Goal: Task Accomplishment & Management: Manage account settings

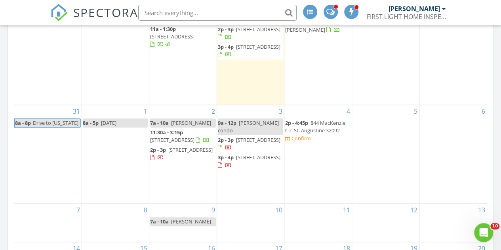
scroll to position [452, 0]
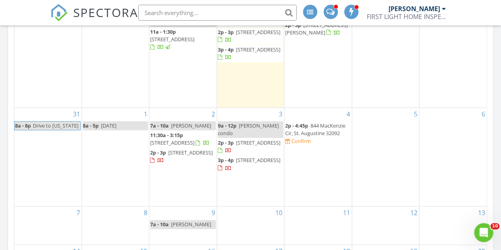
click at [326, 126] on span "844 MacKenzie Cir, St. Augustine 32092" at bounding box center [315, 129] width 60 height 15
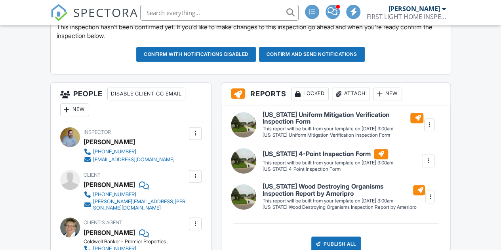
scroll to position [330, 0]
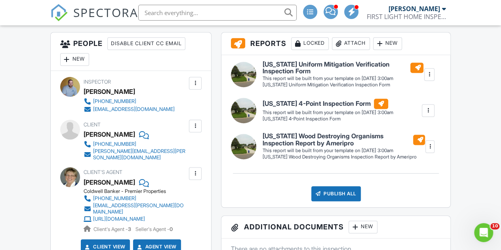
scroll to position [299, 0]
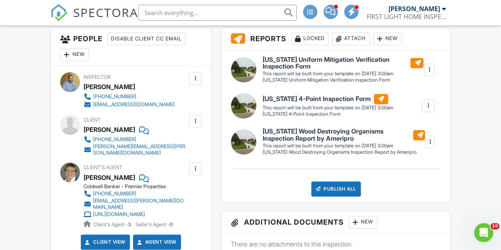
click at [67, 8] on div "SPECTORA" at bounding box center [94, 12] width 88 height 25
click at [70, 17] on link "SPECTORA" at bounding box center [94, 19] width 88 height 17
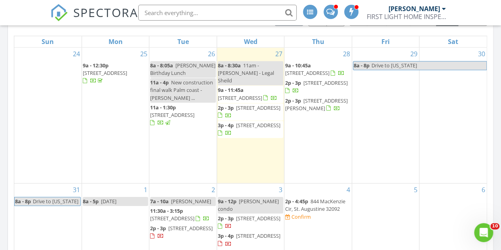
scroll to position [375, 0]
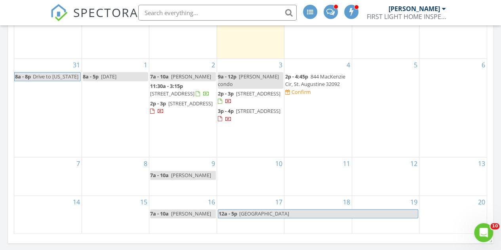
scroll to position [498, 0]
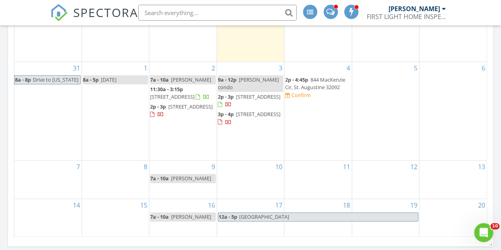
click at [301, 85] on span "844 MacKenzie Cir, St. Augustine 32092" at bounding box center [315, 83] width 60 height 15
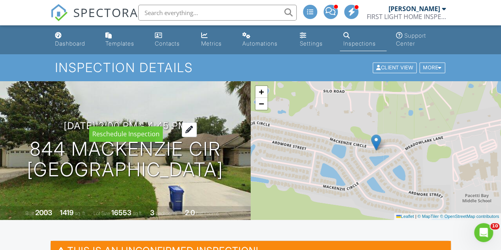
click at [197, 122] on div at bounding box center [189, 129] width 15 height 15
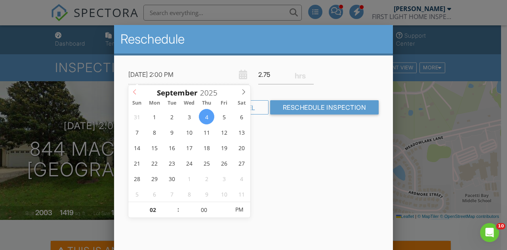
click at [134, 93] on icon at bounding box center [135, 92] width 6 height 6
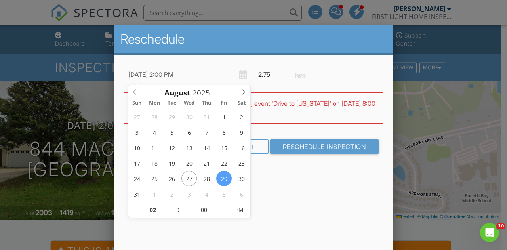
click at [333, 77] on div "08/29/2025 2:00 PM 2.75" at bounding box center [254, 74] width 260 height 19
click at [176, 73] on input "08/29/2025 2:00 PM" at bounding box center [188, 74] width 120 height 19
click at [158, 210] on input "02" at bounding box center [152, 210] width 49 height 16
type input "08/29/2025 8:00 PM"
type input "08"
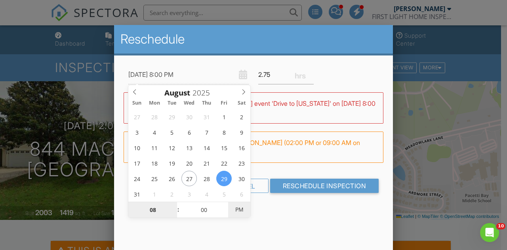
type input "[DATE] 8:00 AM"
click at [241, 210] on span "PM" at bounding box center [239, 210] width 22 height 16
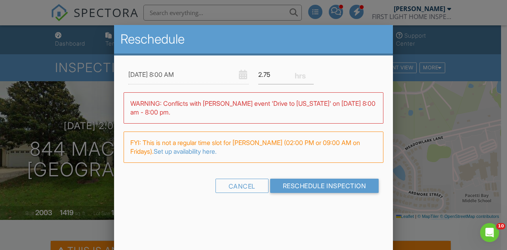
click at [295, 222] on div "Reschedule 08/29/2025 8:00 AM 2.75 Warning: this date/time is in the past. WARN…" at bounding box center [253, 163] width 279 height 277
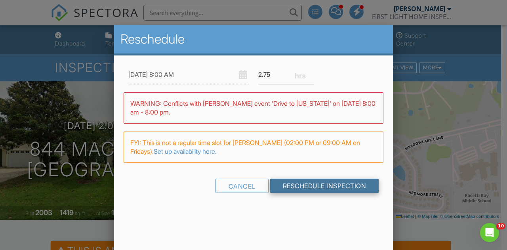
click at [319, 184] on input "Reschedule Inspection" at bounding box center [324, 186] width 109 height 14
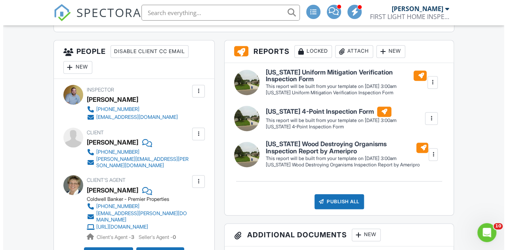
scroll to position [284, 0]
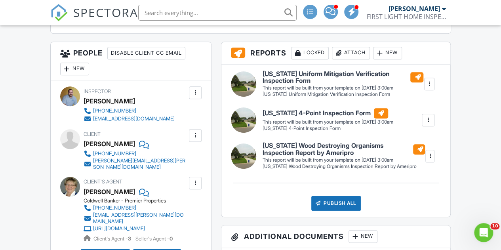
click at [76, 64] on div "New" at bounding box center [74, 69] width 29 height 13
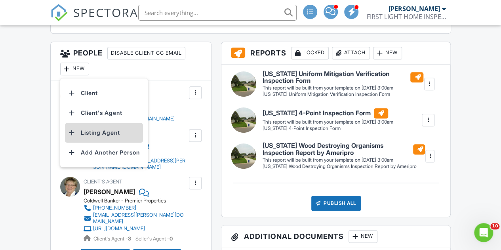
click at [105, 129] on li "Listing Agent" at bounding box center [104, 133] width 78 height 20
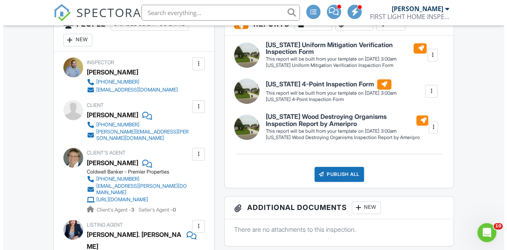
scroll to position [281, 0]
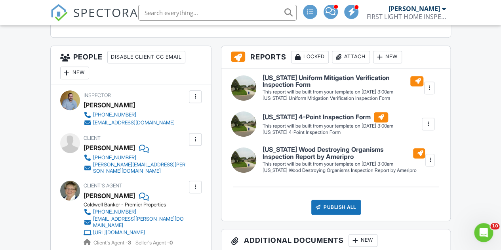
click at [384, 55] on div at bounding box center [380, 57] width 8 height 8
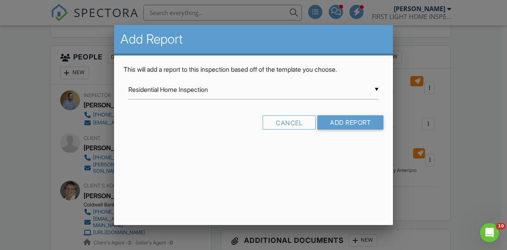
click at [361, 92] on div "▼ Residential Home Inspection Residential Home Inspection [US_STATE] 4-Point In…" at bounding box center [253, 89] width 250 height 19
click at [279, 150] on span "[US_STATE] RESIDENTIAL INSPECTION - First Light Home Inspections" at bounding box center [253, 149] width 250 height 20
type input "[US_STATE] RESIDENTIAL INSPECTION - First Light Home Inspections"
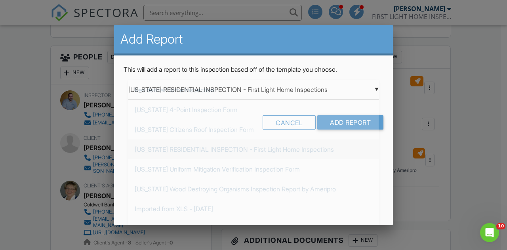
scroll to position [0, 0]
click at [363, 124] on input "Add Report" at bounding box center [350, 122] width 66 height 14
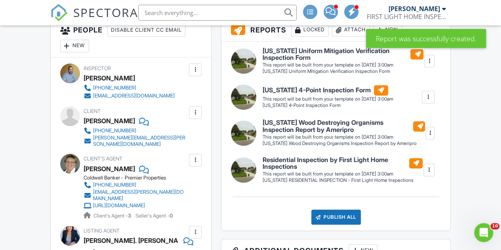
scroll to position [309, 0]
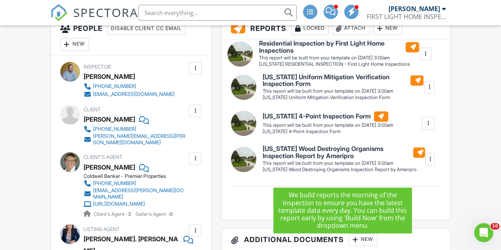
drag, startPoint x: 307, startPoint y: 169, endPoint x: 304, endPoint y: 54, distance: 114.6
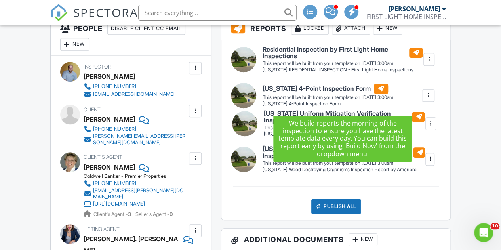
drag, startPoint x: 301, startPoint y: 91, endPoint x: 302, endPoint y: 119, distance: 28.1
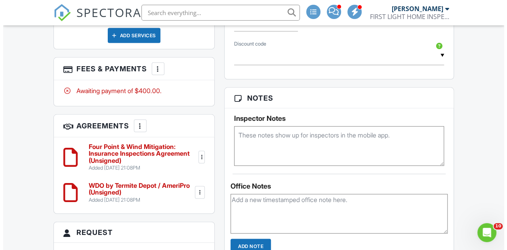
scroll to position [723, 0]
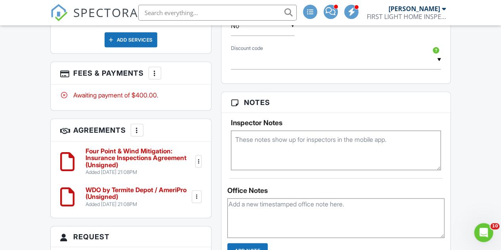
click at [136, 126] on div at bounding box center [137, 130] width 8 height 8
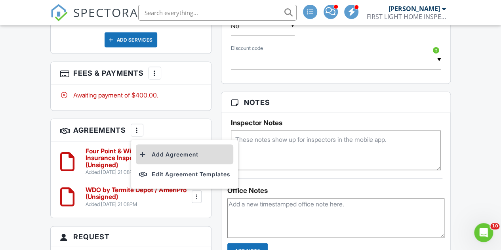
click at [162, 144] on li "Add Agreement" at bounding box center [184, 154] width 97 height 20
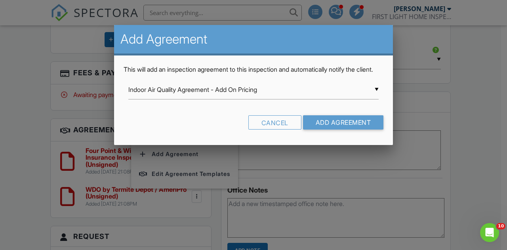
click at [190, 99] on div "▼ Indoor Air Quality Agreement - Add On Pricing Indoor Air Quality Agreement - …" at bounding box center [253, 89] width 250 height 19
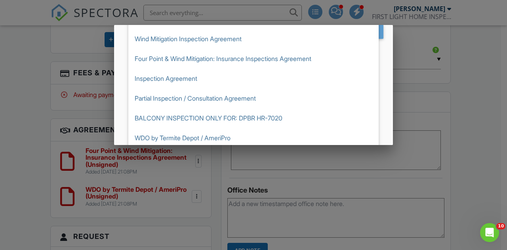
scroll to position [94, 0]
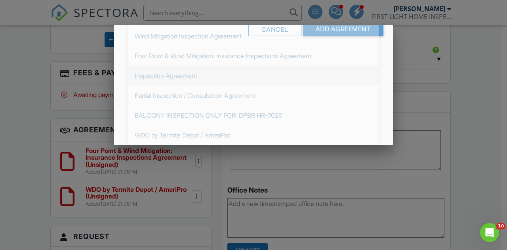
click at [226, 86] on span "Inspection Agreement" at bounding box center [253, 76] width 250 height 20
type input "Inspection Agreement"
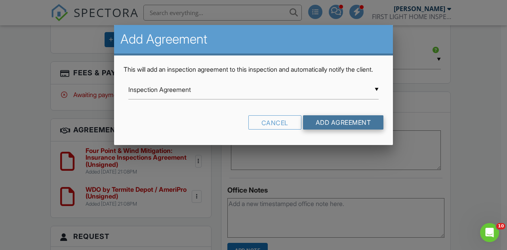
click at [360, 130] on input "Add Agreement" at bounding box center [343, 122] width 81 height 14
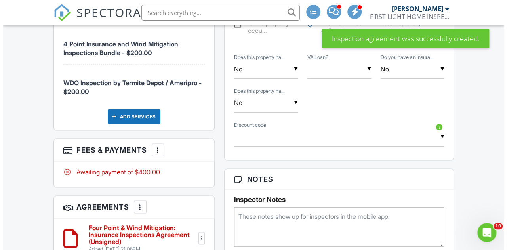
scroll to position [651, 0]
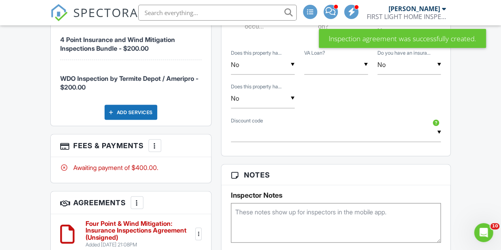
click at [154, 139] on div "More" at bounding box center [155, 145] width 13 height 13
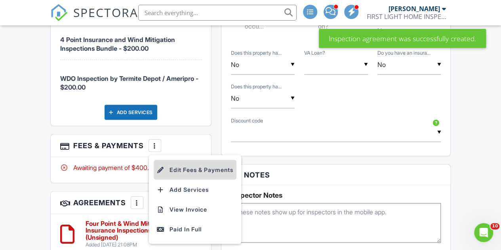
click at [200, 160] on li "Edit Fees & Payments" at bounding box center [195, 170] width 83 height 20
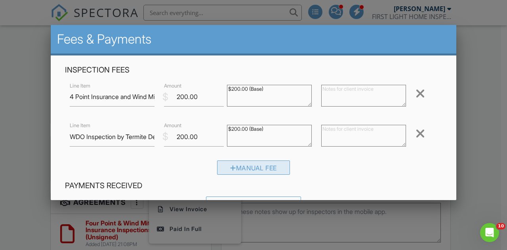
click at [262, 166] on div "Manual Fee" at bounding box center [253, 167] width 73 height 14
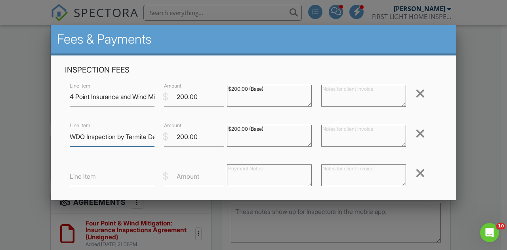
click at [106, 135] on input "WDO Inspection by Termite Depot / [GEOGRAPHIC_DATA]" at bounding box center [112, 136] width 85 height 19
click at [86, 180] on label "Line Item" at bounding box center [83, 176] width 26 height 9
click at [86, 180] on input "Line Item" at bounding box center [112, 176] width 85 height 19
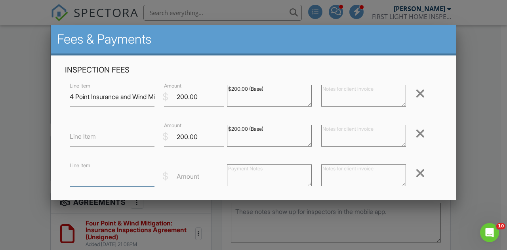
paste input "WDO Inspection by Termite Depot / [GEOGRAPHIC_DATA]"
type input "Add On: WDO Inspection by Termite Depot / Ameripro"
click at [185, 179] on label "Amount" at bounding box center [188, 176] width 23 height 9
click at [185, 179] on input "Amount" at bounding box center [194, 176] width 60 height 19
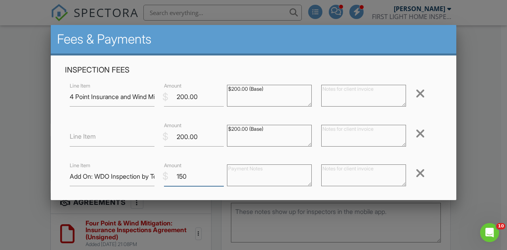
type input "150"
click at [128, 137] on input "Line Item" at bounding box center [112, 136] width 85 height 19
type input "Add On - 4 Point & Wind Mitigation"
click at [132, 118] on div "Inspection Fees Line Item 4 Point Insurance and Wind Mitigation Inspections Bun…" at bounding box center [253, 142] width 387 height 155
click at [134, 131] on input "Add On - 4 Point & Wind Mitigation" at bounding box center [112, 136] width 85 height 19
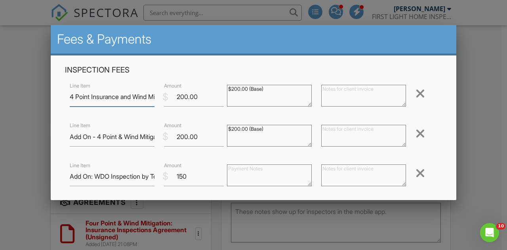
click at [114, 100] on input "4 Point Insurance and Wind Mitigation Inspections Bundle" at bounding box center [112, 96] width 85 height 19
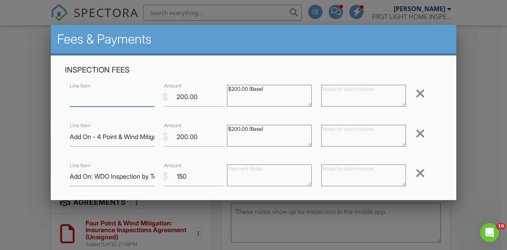
scroll to position [0, 0]
click at [189, 176] on input "150" at bounding box center [194, 176] width 60 height 19
type input "150.00"
click at [180, 136] on input "200.00" at bounding box center [194, 136] width 60 height 19
type input "100.00"
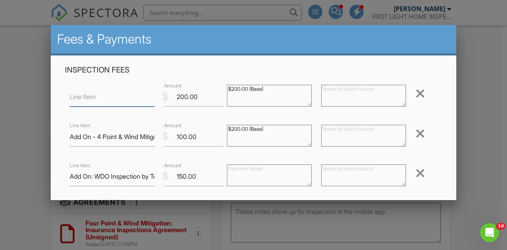
click at [108, 98] on input "Line Item" at bounding box center [112, 96] width 85 height 19
type input "Residential Inspection"
click at [179, 100] on input "200.00" at bounding box center [194, 96] width 60 height 19
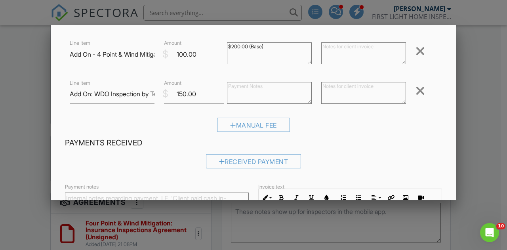
scroll to position [82, 0]
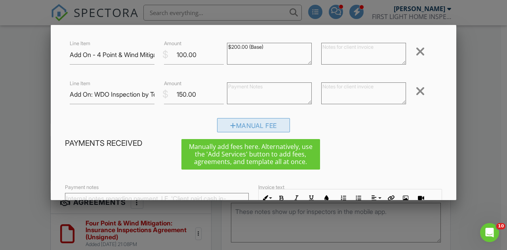
click at [262, 127] on div "Manual Fee" at bounding box center [253, 125] width 73 height 14
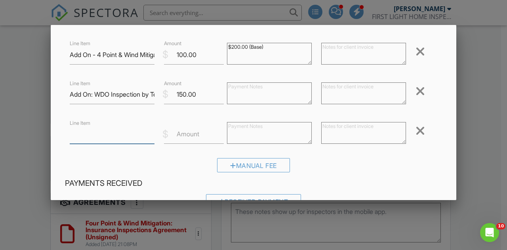
click at [108, 139] on input "Line Item" at bounding box center [112, 133] width 85 height 19
type input "Free 4-point per Jennifer"
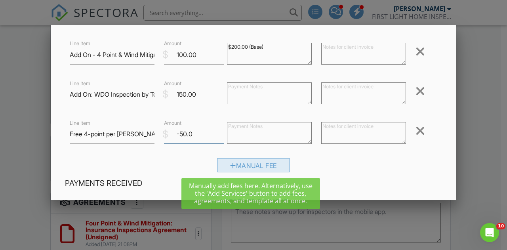
type input "-50.0"
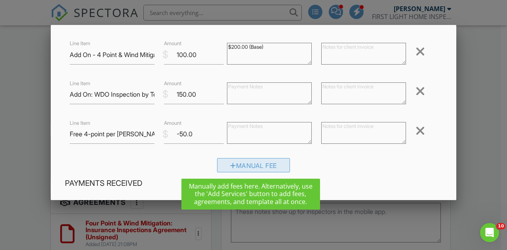
click at [241, 166] on div "Manual Fee" at bounding box center [253, 165] width 73 height 14
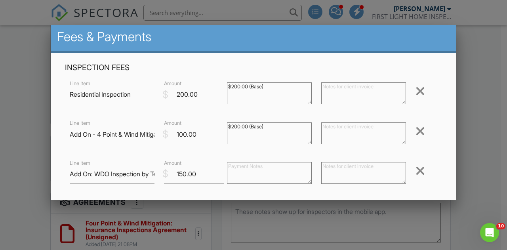
scroll to position [0, 0]
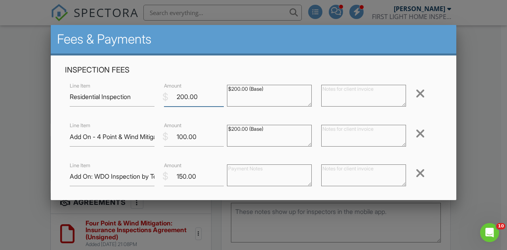
click at [179, 98] on input "200.00" at bounding box center [194, 96] width 60 height 19
type input "400.00"
click at [231, 90] on textarea "$200.00 (Base)" at bounding box center [269, 96] width 85 height 22
type textarea "$400.00 (Base)"
click at [233, 131] on textarea "$200.00 (Base)" at bounding box center [269, 136] width 85 height 22
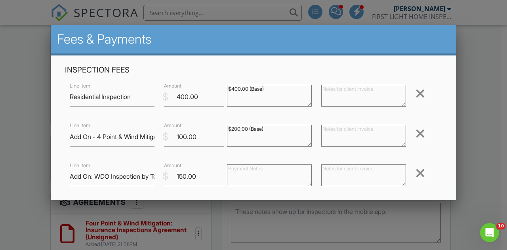
click at [233, 131] on textarea "$200.00 (Base)" at bounding box center [269, 136] width 85 height 22
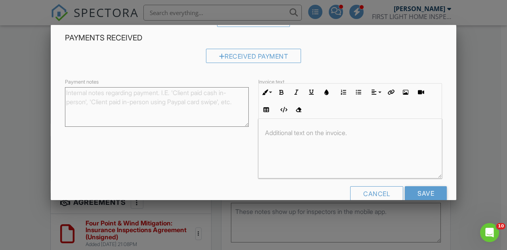
scroll to position [283, 0]
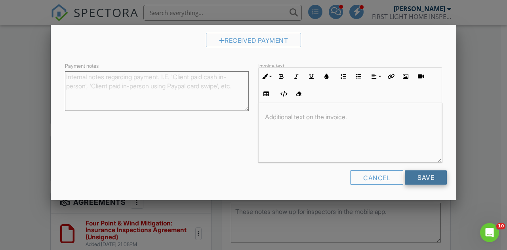
click at [420, 176] on input "Save" at bounding box center [426, 177] width 42 height 14
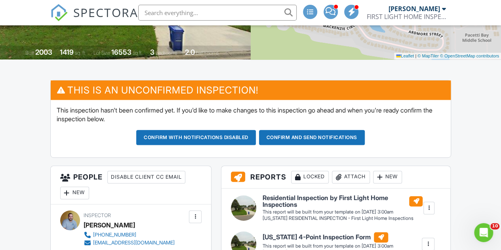
scroll to position [172, 0]
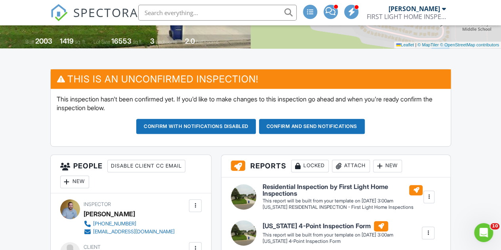
click at [256, 123] on button "Confirm and send notifications" at bounding box center [196, 126] width 120 height 15
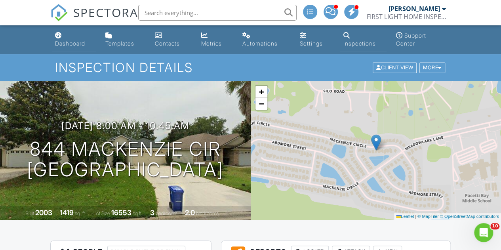
click at [60, 41] on div "Dashboard" at bounding box center [70, 43] width 30 height 7
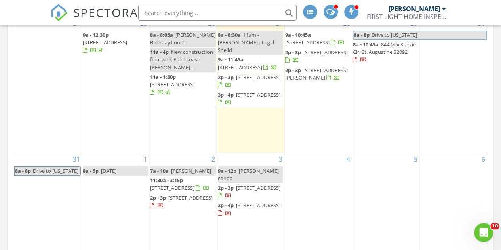
scroll to position [409, 0]
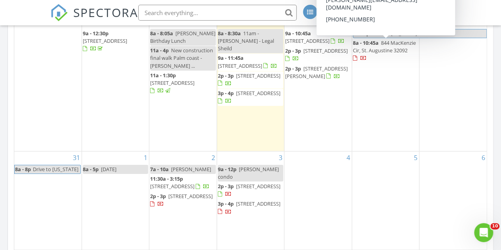
click at [387, 51] on span "844 MacKenzie Cir, St. Augustine 32092" at bounding box center [384, 46] width 63 height 15
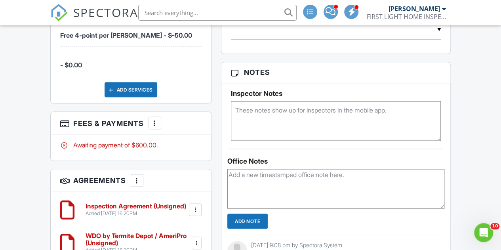
scroll to position [685, 0]
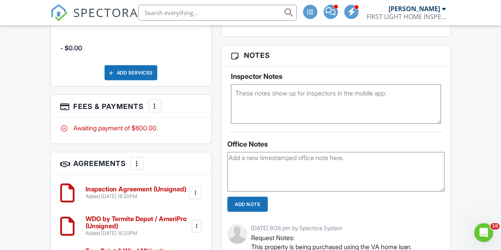
drag, startPoint x: 506, startPoint y: 25, endPoint x: 507, endPoint y: 130, distance: 105.4
click at [501, 130] on html "SPECTORA Brad Russell FIRST LIGHT HOME INSPECTIONS Role: Inspector Dashboard Ne…" at bounding box center [250, 95] width 501 height 1560
click at [403, 110] on textarea at bounding box center [336, 104] width 210 height 40
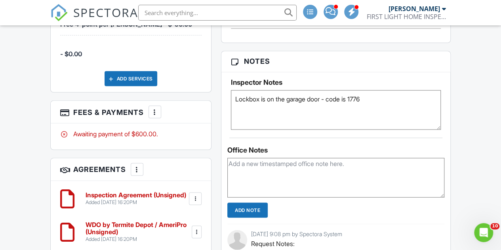
scroll to position [703, 0]
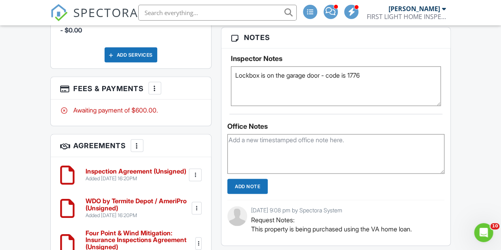
type textarea "Lockbox is on the garage door - code is 1776"
click at [355, 147] on textarea at bounding box center [335, 154] width 217 height 40
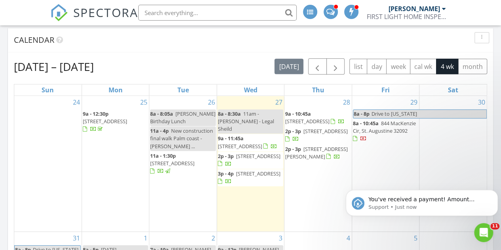
click at [167, 13] on input "text" at bounding box center [217, 13] width 158 height 16
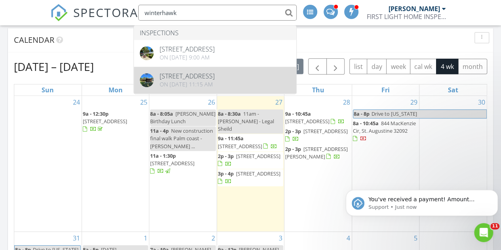
type input "winterhawk"
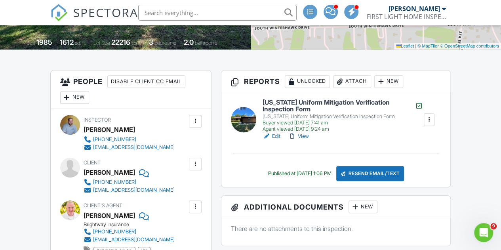
click at [188, 21] on li at bounding box center [215, 12] width 170 height 25
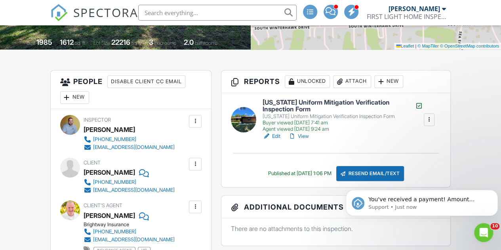
click at [183, 15] on input "text" at bounding box center [217, 13] width 158 height 16
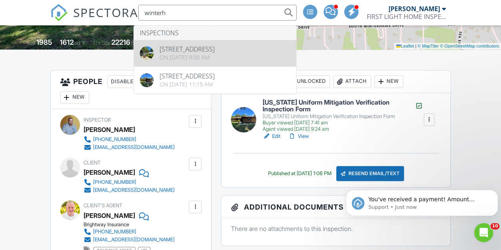
type input "winterh"
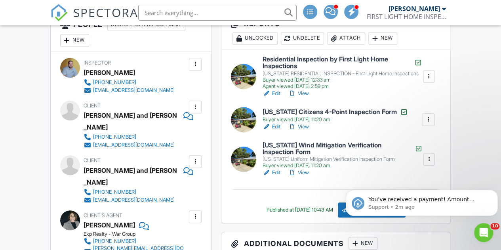
scroll to position [223, 0]
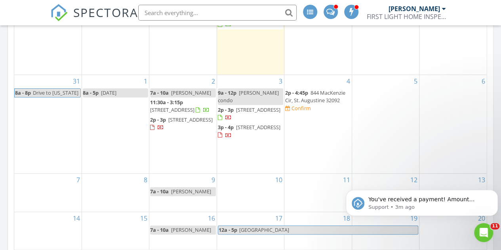
scroll to position [487, 0]
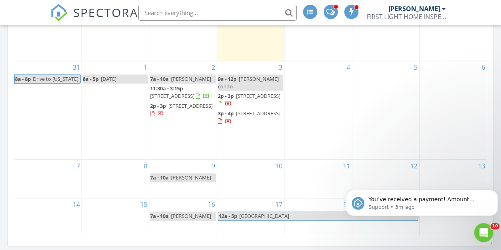
scroll to position [498, 0]
